Goal: Find specific page/section: Find specific page/section

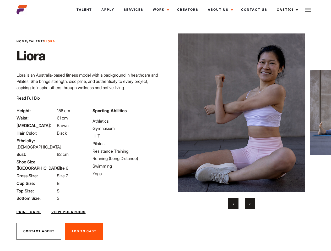
click at [286, 10] on link "Cast (0)" at bounding box center [286, 10] width 29 height 14
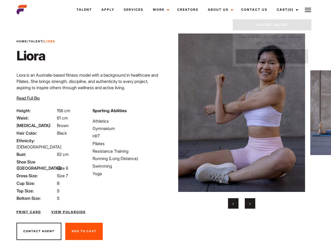
click at [308, 10] on img at bounding box center [308, 10] width 6 height 6
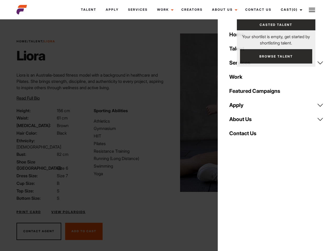
click at [241, 121] on img at bounding box center [243, 113] width 127 height 159
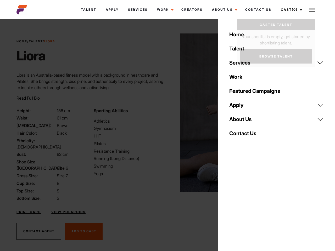
click at [165, 113] on div "Sporting Abilities Athletics Gymnasium HIIT Pilates Resistance Training Running…" at bounding box center [129, 155] width 77 height 94
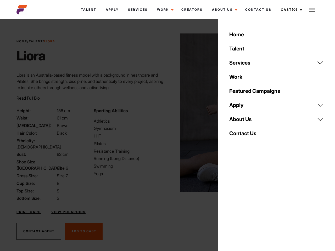
click at [233, 204] on div "Home Talent Services Talent Casting Photography Videography Creative Hair and M…" at bounding box center [276, 125] width 117 height 251
click at [250, 204] on div "Home Talent Services Talent Casting Photography Videography Creative Hair and M…" at bounding box center [276, 125] width 117 height 251
